Goal: Information Seeking & Learning: Learn about a topic

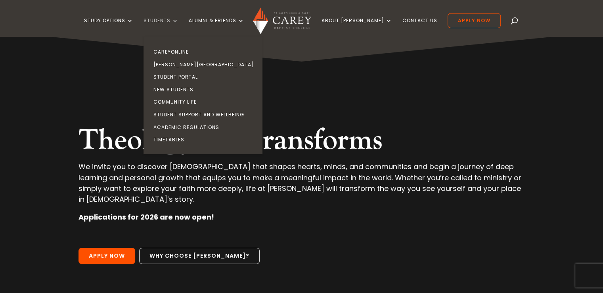
click at [174, 21] on link "Students" at bounding box center [161, 27] width 35 height 19
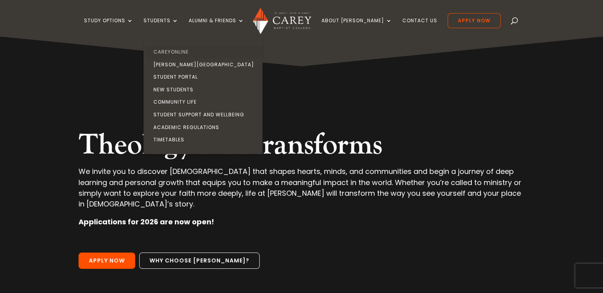
click at [186, 51] on link "CareyOnline" at bounding box center [204, 52] width 119 height 13
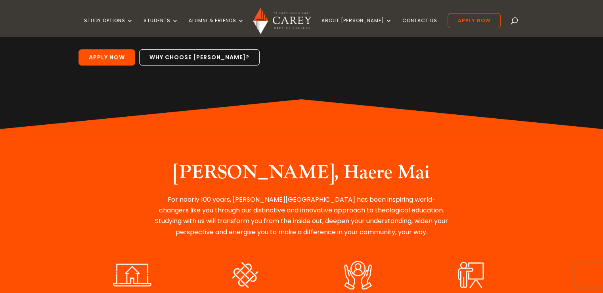
scroll to position [198, 0]
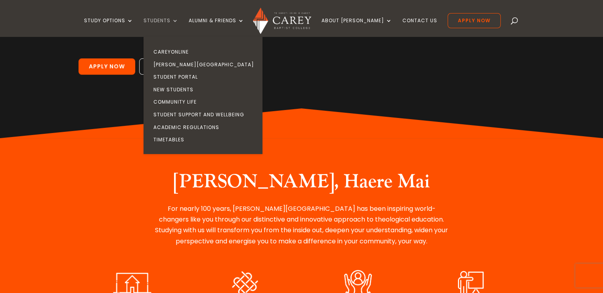
click at [163, 19] on link "Students" at bounding box center [161, 27] width 35 height 19
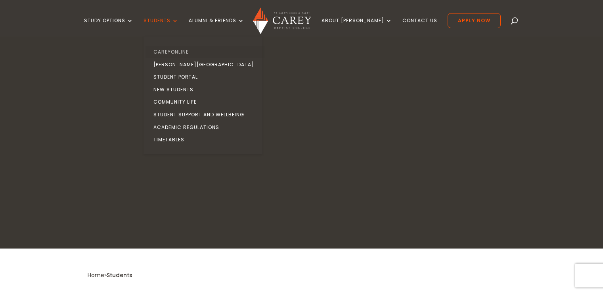
click at [182, 50] on link "CareyOnline" at bounding box center [204, 52] width 119 height 13
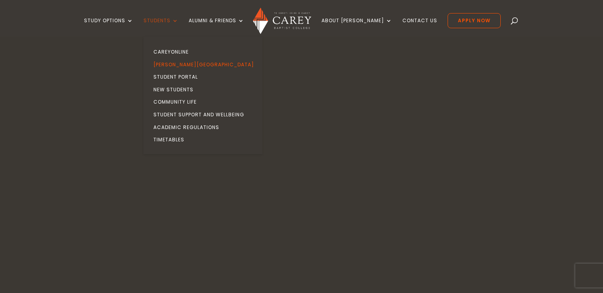
click at [177, 21] on link "Students" at bounding box center [161, 27] width 35 height 19
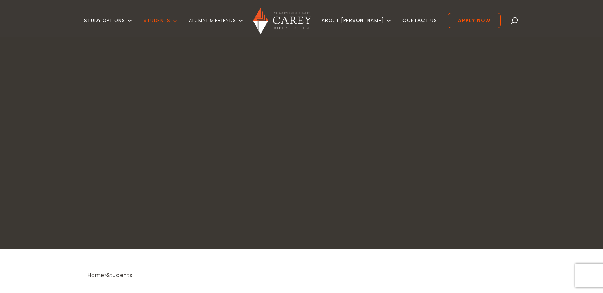
click at [178, 51] on link "CareyOnline" at bounding box center [204, 52] width 119 height 13
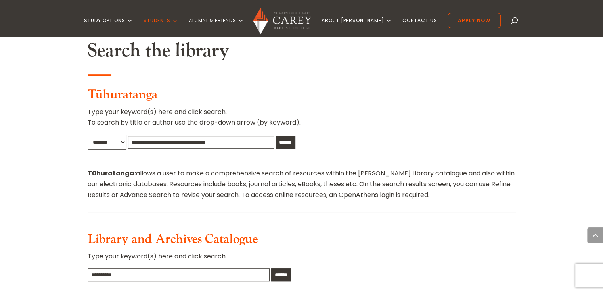
scroll to position [436, 0]
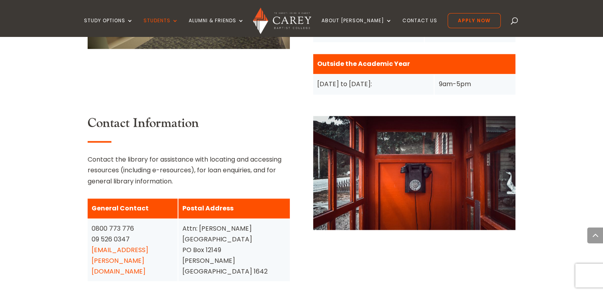
scroll to position [912, 0]
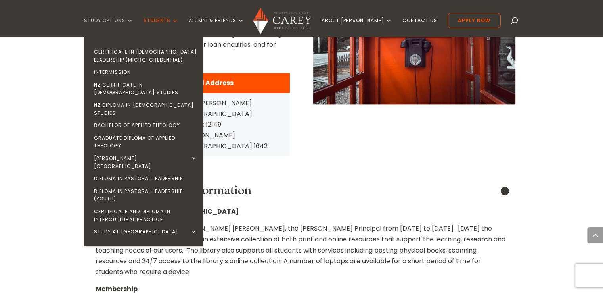
click at [113, 19] on link "Study Options" at bounding box center [108, 27] width 49 height 19
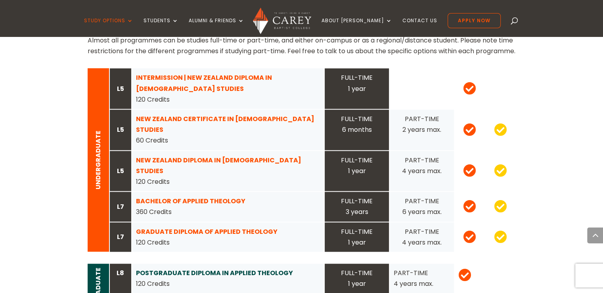
scroll to position [793, 0]
click at [166, 114] on strong "NEW ZEALAND CERTIFICATE IN [DEMOGRAPHIC_DATA] STUDIES" at bounding box center [225, 124] width 178 height 20
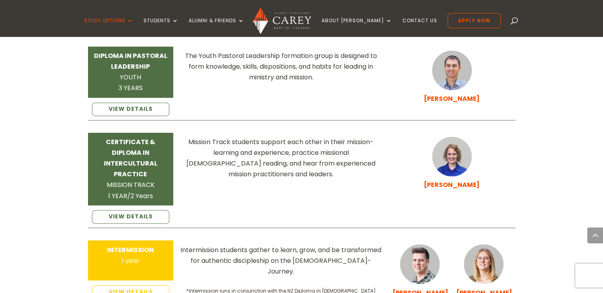
scroll to position [1269, 0]
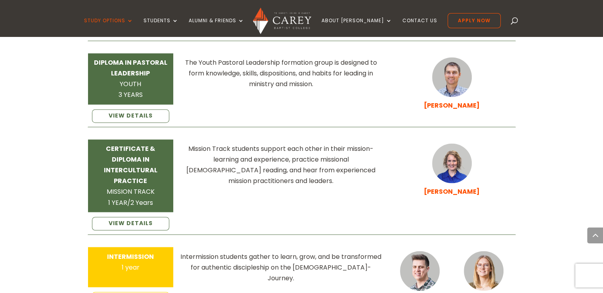
click at [120, 251] on div "INTERMISSION 1 year" at bounding box center [131, 261] width 78 height 21
click at [154, 291] on link "VIEW DETAILS" at bounding box center [131, 297] width 78 height 13
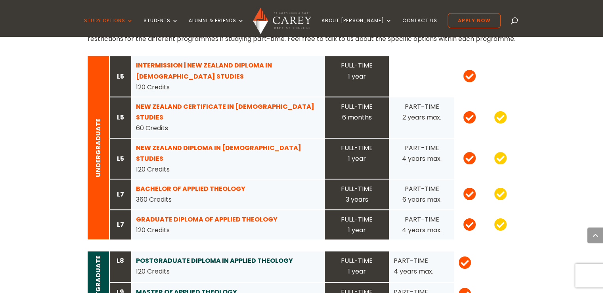
scroll to position [793, 0]
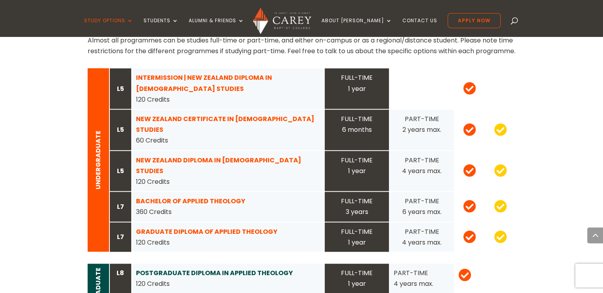
click at [165, 196] on strong "BACHELOR OF APPLIED THEOLOGY" at bounding box center [190, 200] width 109 height 9
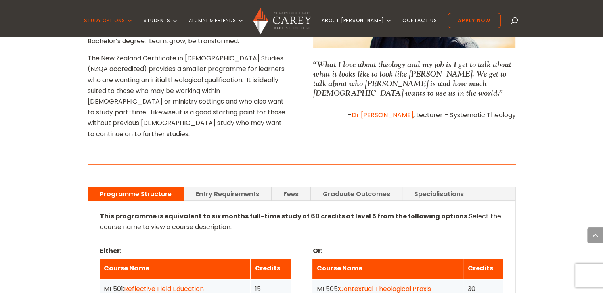
scroll to position [515, 0]
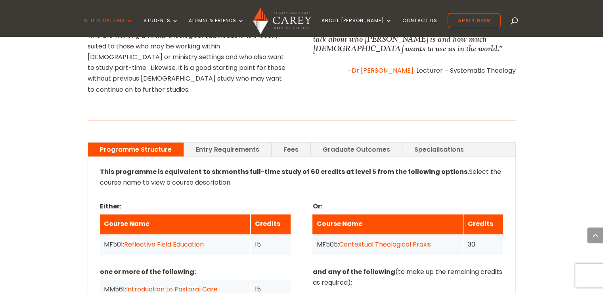
click at [246, 142] on link "Entry Requirements" at bounding box center [227, 149] width 87 height 14
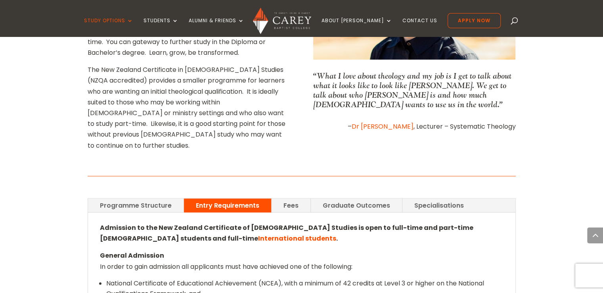
scroll to position [476, 0]
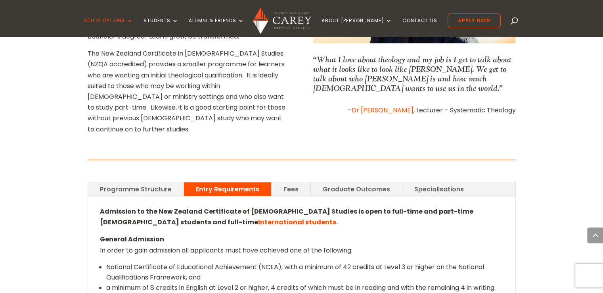
click at [293, 182] on link "Fees" at bounding box center [291, 189] width 39 height 14
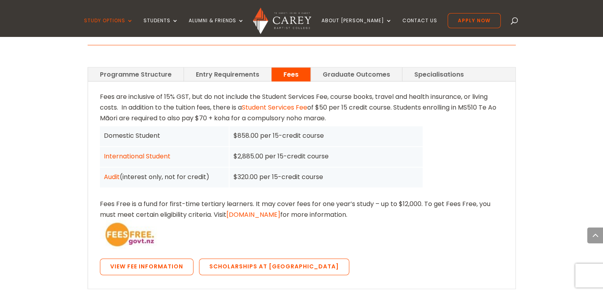
scroll to position [595, 0]
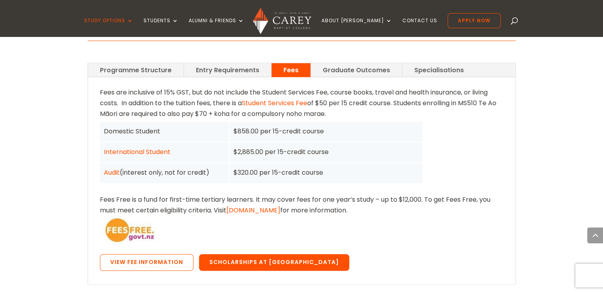
click at [270, 254] on link "Scholarships at [GEOGRAPHIC_DATA]" at bounding box center [274, 262] width 150 height 17
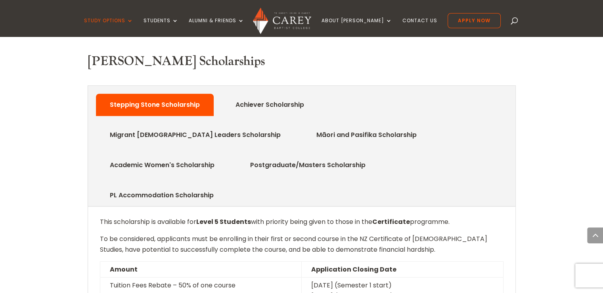
scroll to position [396, 0]
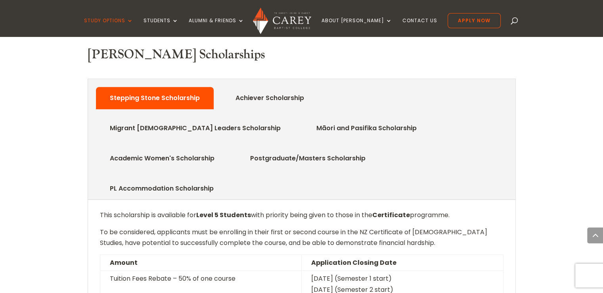
click at [304, 120] on link "Māori and Pasifika Scholarship" at bounding box center [366, 128] width 124 height 16
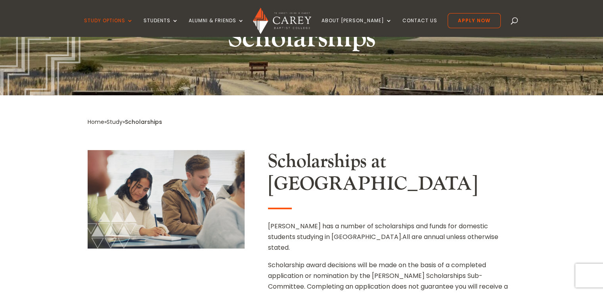
scroll to position [119, 0]
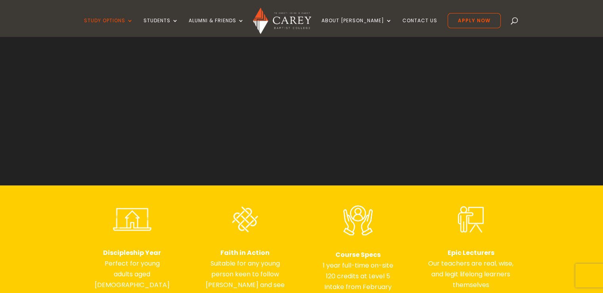
scroll to position [79, 0]
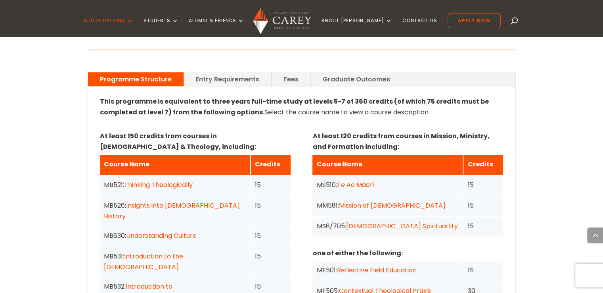
scroll to position [555, 0]
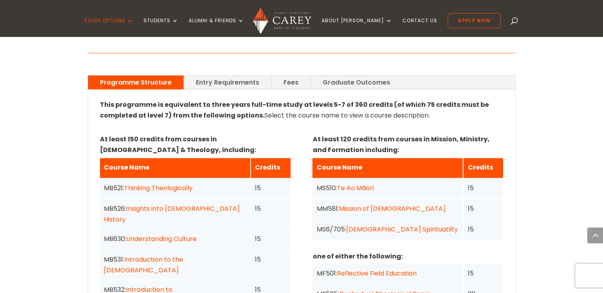
click at [239, 76] on link "Entry Requirements" at bounding box center [227, 82] width 87 height 14
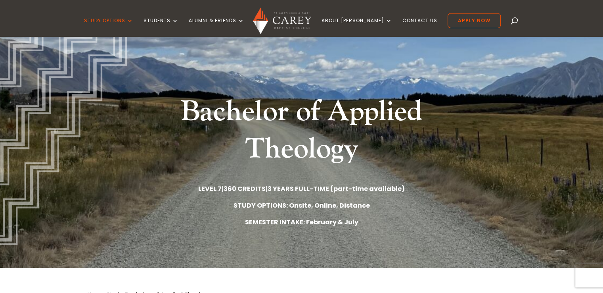
scroll to position [0, 0]
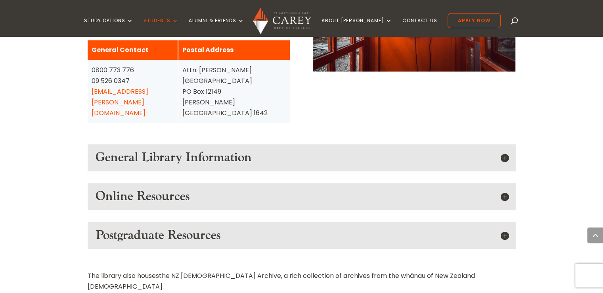
scroll to position [1070, 0]
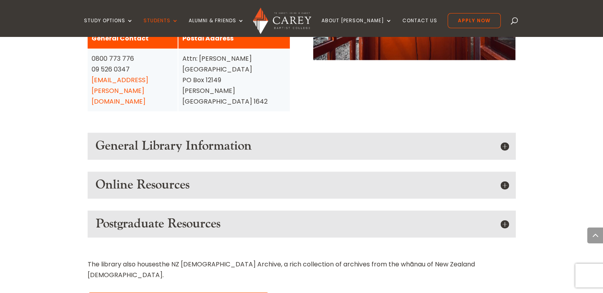
click at [319, 177] on h5 "Online Resources" at bounding box center [302, 184] width 412 height 15
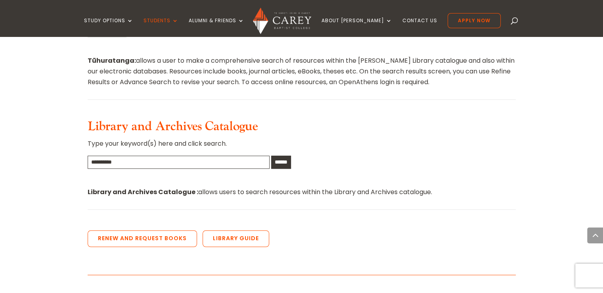
scroll to position [476, 0]
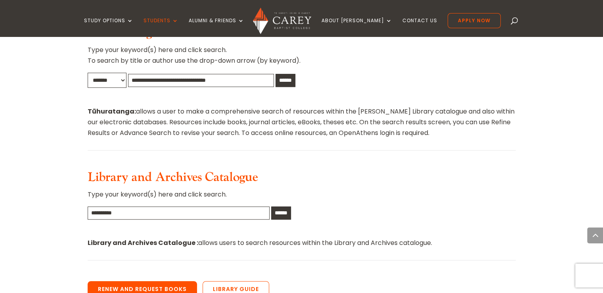
click at [158, 281] on link "Renew and Request Books" at bounding box center [142, 289] width 109 height 17
click at [515, 22] on span at bounding box center [515, 22] width 0 height 0
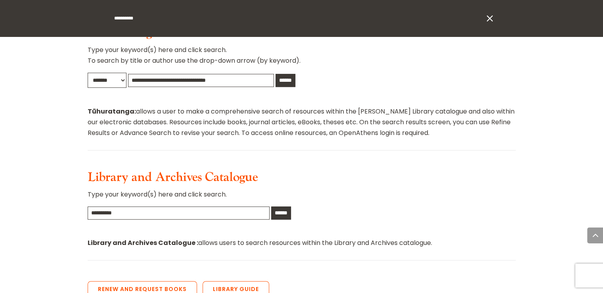
type input "**********"
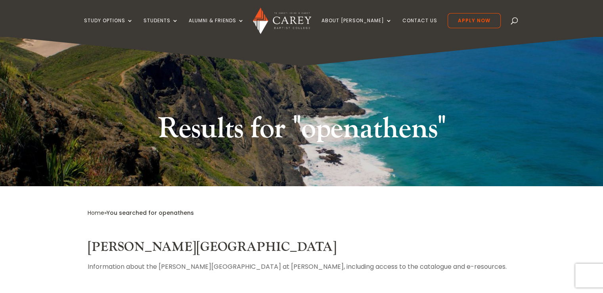
click at [515, 22] on span at bounding box center [515, 22] width 0 height 0
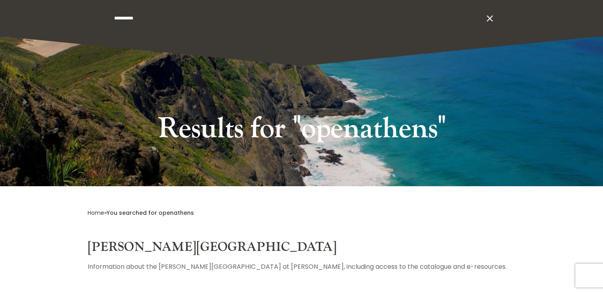
click at [160, 18] on input "**********" at bounding box center [298, 18] width 370 height 36
type input "**********"
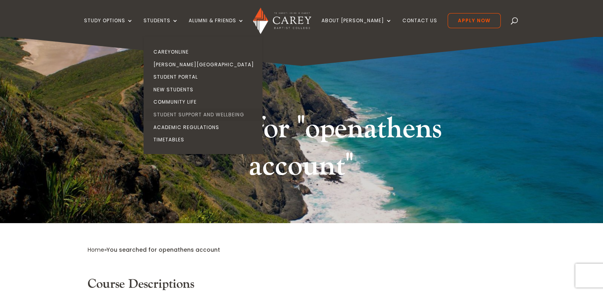
click at [201, 113] on link "Student Support and Wellbeing" at bounding box center [204, 114] width 119 height 13
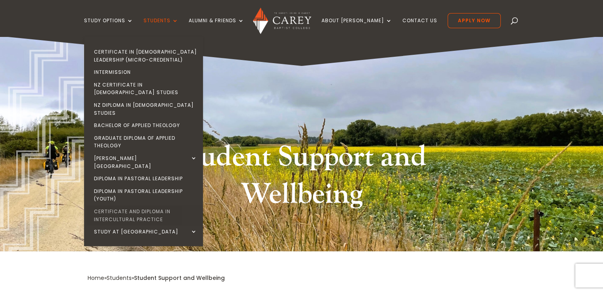
click at [163, 205] on link "Certificate and Diploma in Intercultural Practice" at bounding box center [145, 215] width 119 height 20
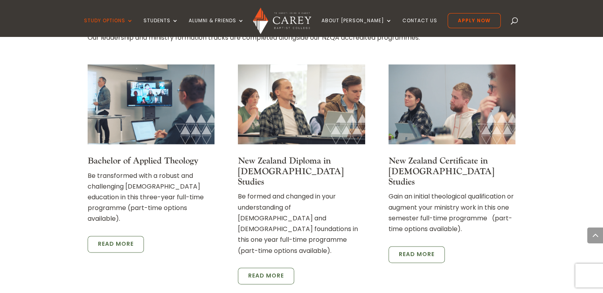
scroll to position [1110, 0]
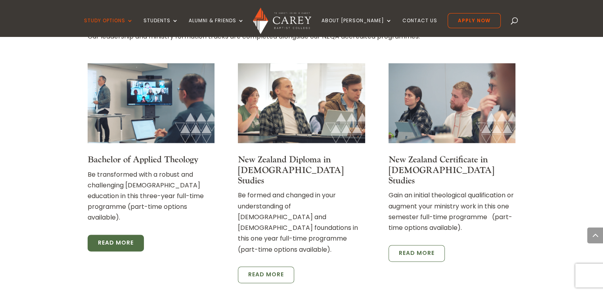
click at [111, 234] on link "Read more" at bounding box center [116, 242] width 56 height 17
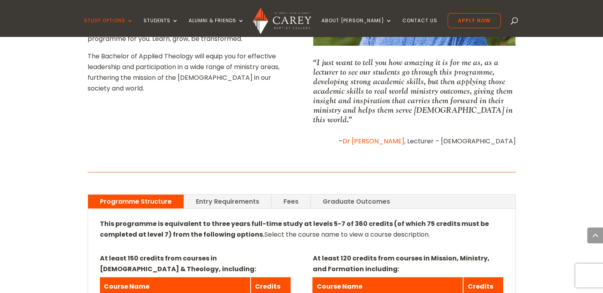
scroll to position [476, 0]
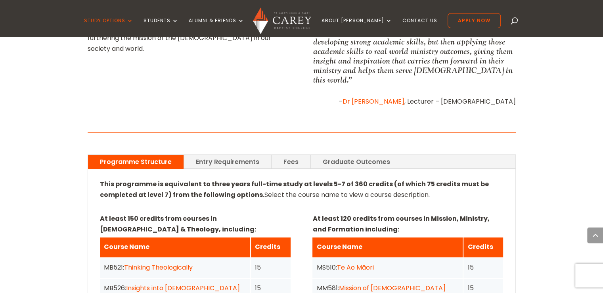
click at [362, 155] on link "Graduate Outcomes" at bounding box center [356, 162] width 91 height 14
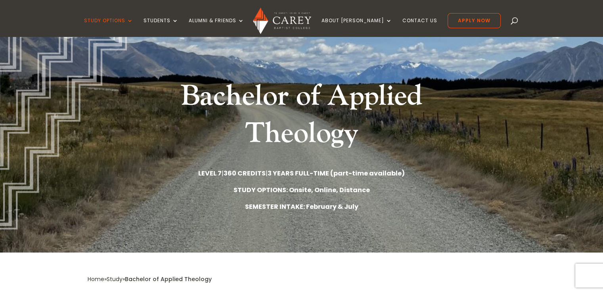
scroll to position [0, 0]
